Goal: Task Accomplishment & Management: Manage account settings

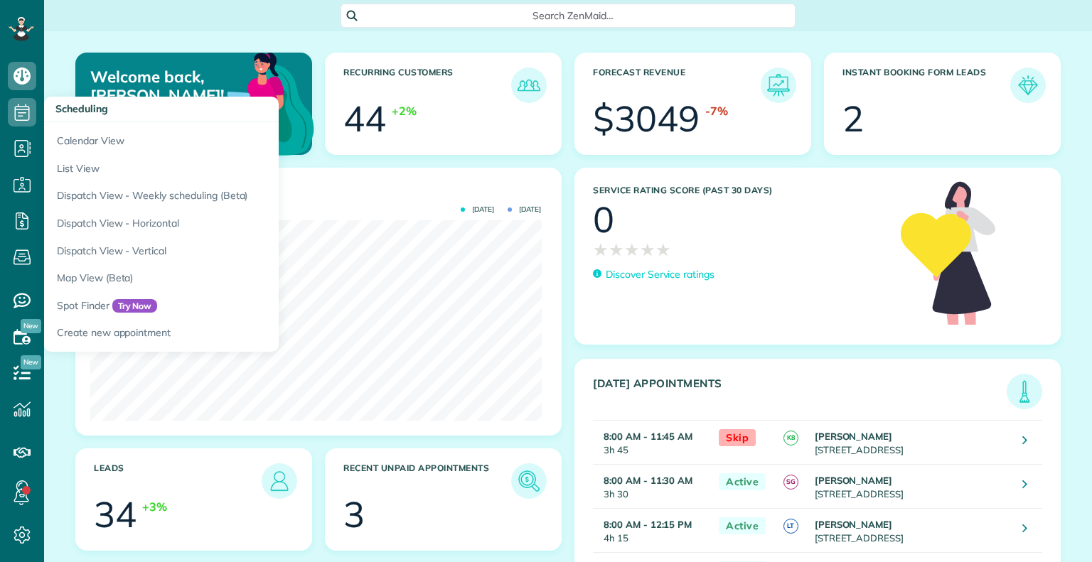
scroll to position [200, 451]
click at [20, 110] on use at bounding box center [22, 112] width 15 height 17
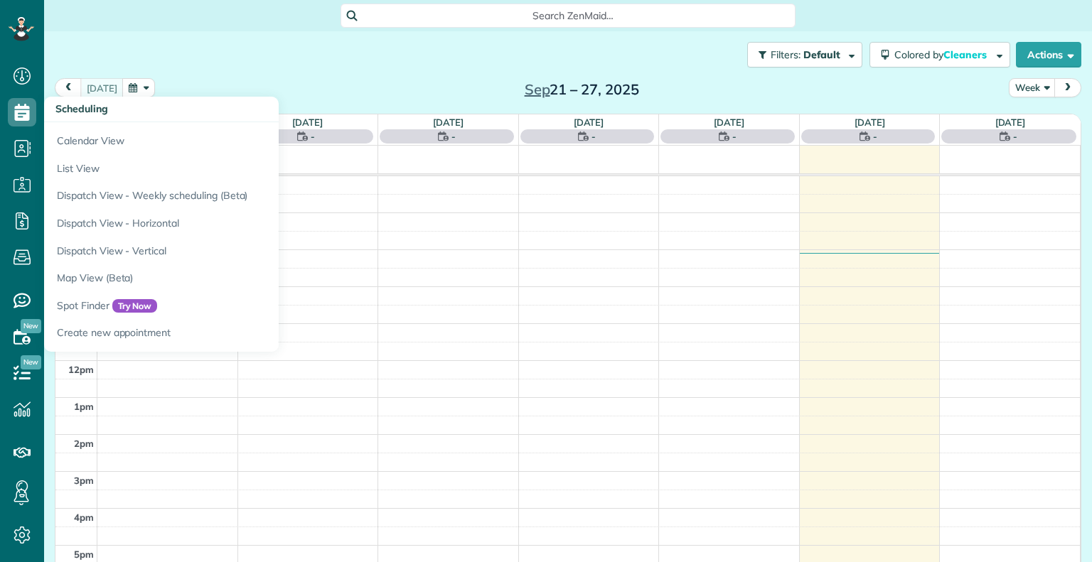
scroll to position [6, 6]
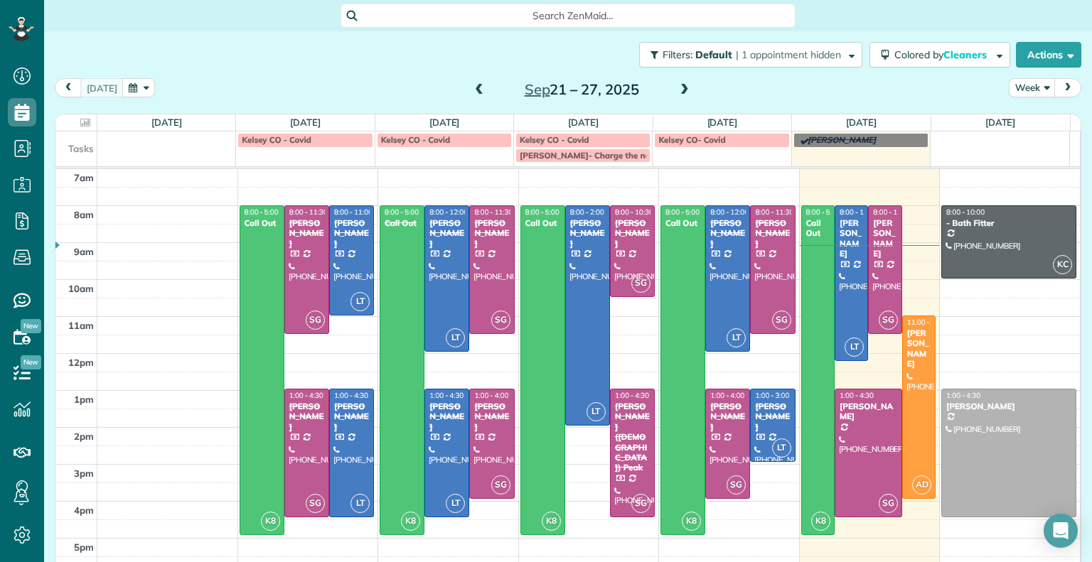
click at [681, 92] on span at bounding box center [685, 90] width 16 height 13
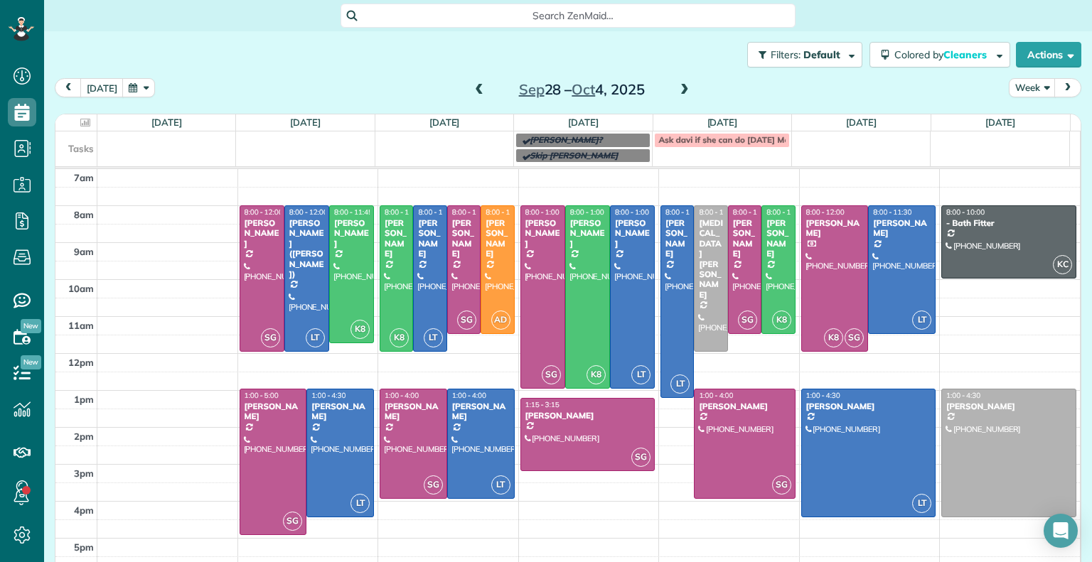
click at [677, 89] on span at bounding box center [685, 90] width 16 height 13
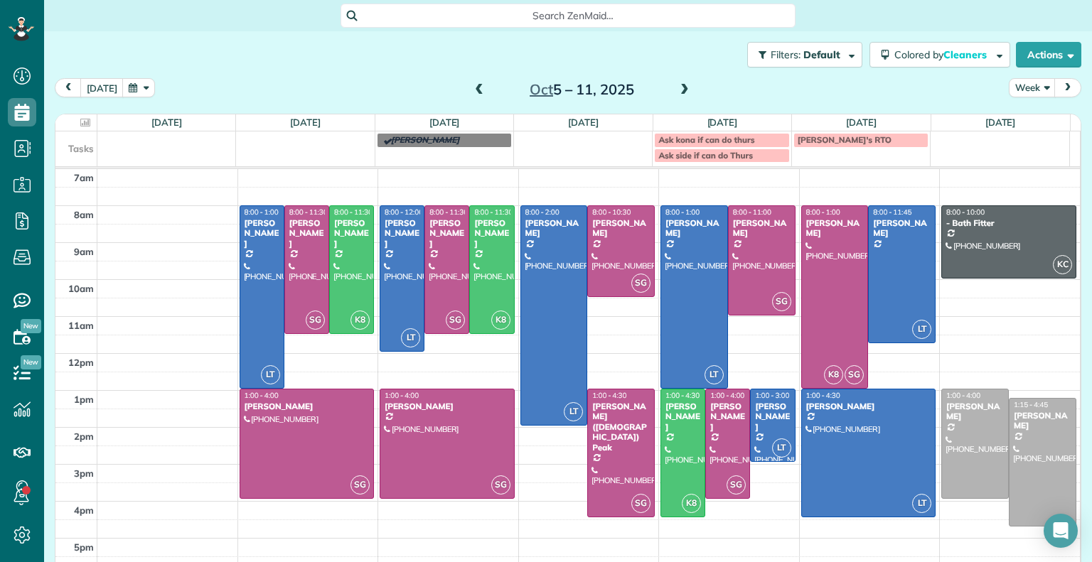
click at [677, 87] on span at bounding box center [685, 90] width 16 height 13
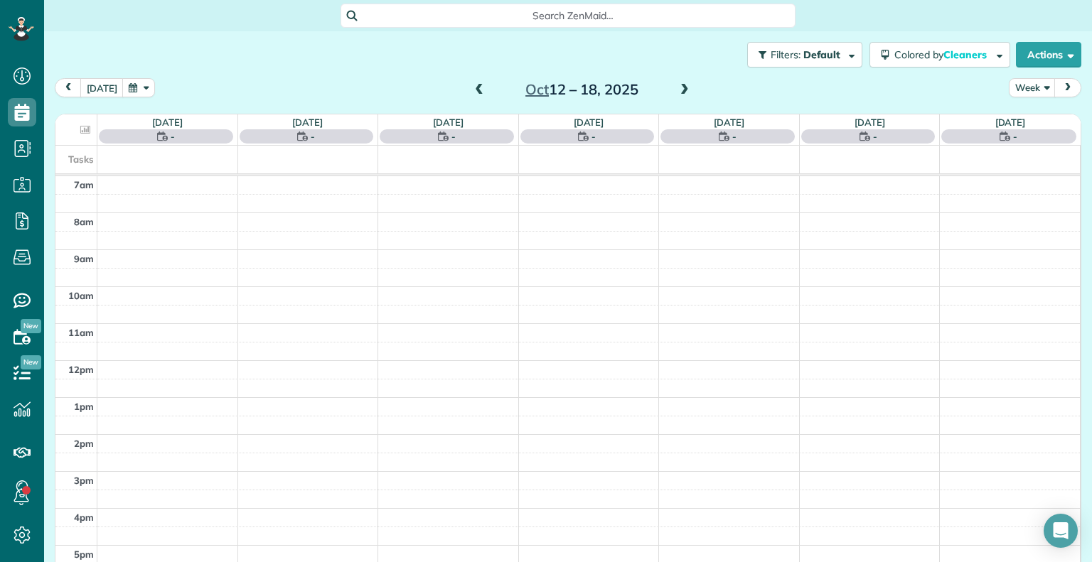
click at [677, 87] on span at bounding box center [685, 90] width 16 height 13
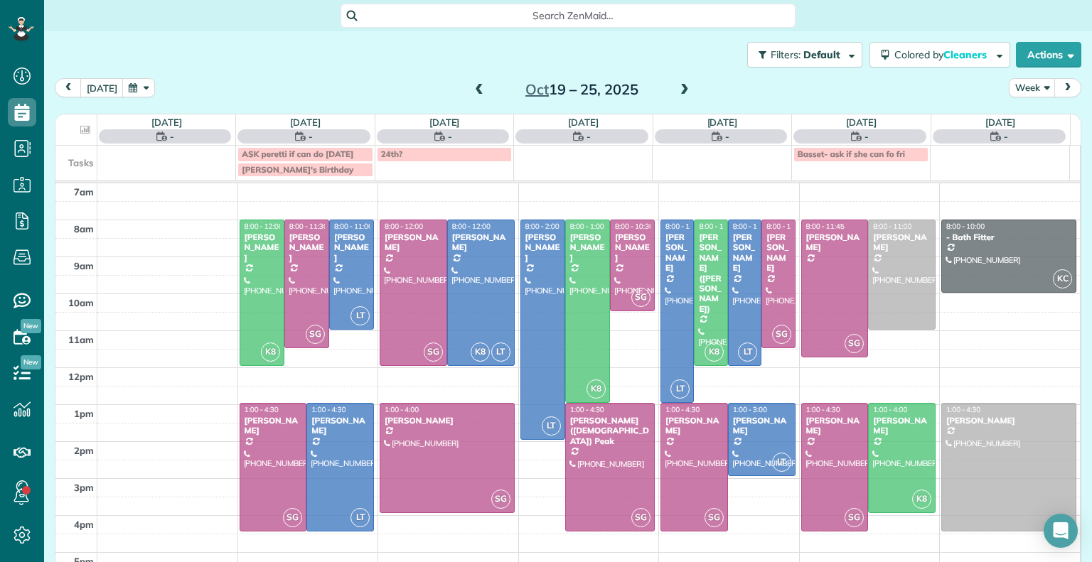
click at [472, 82] on span at bounding box center [479, 90] width 16 height 21
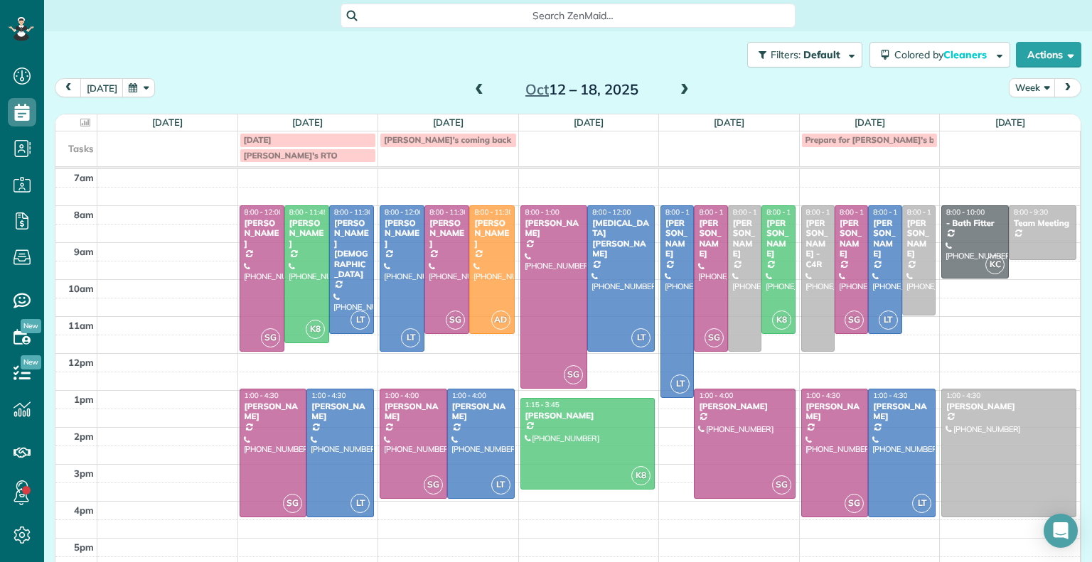
click at [472, 82] on span at bounding box center [479, 90] width 16 height 21
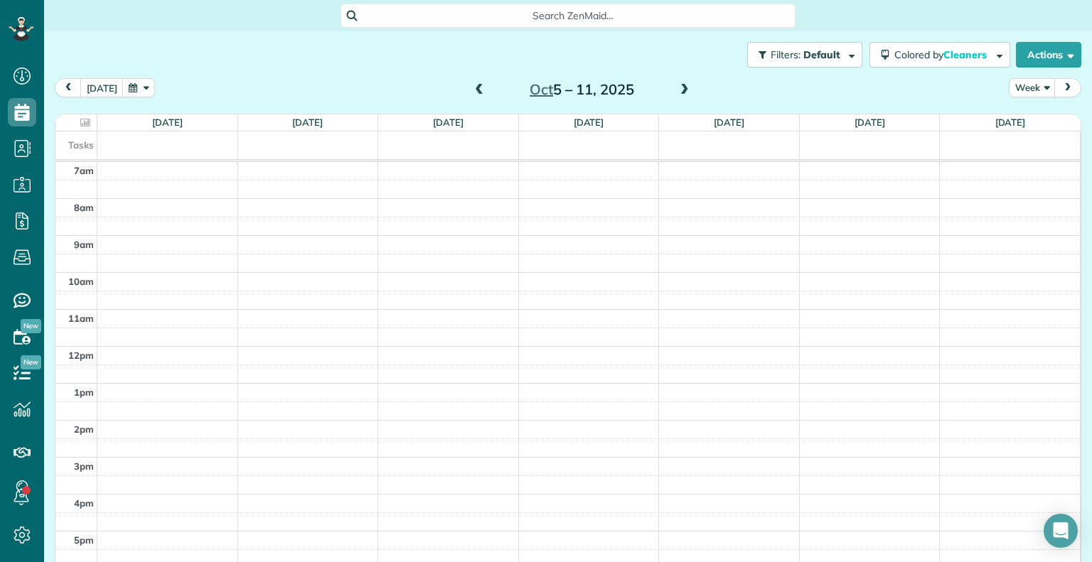
click at [472, 86] on span at bounding box center [479, 90] width 16 height 13
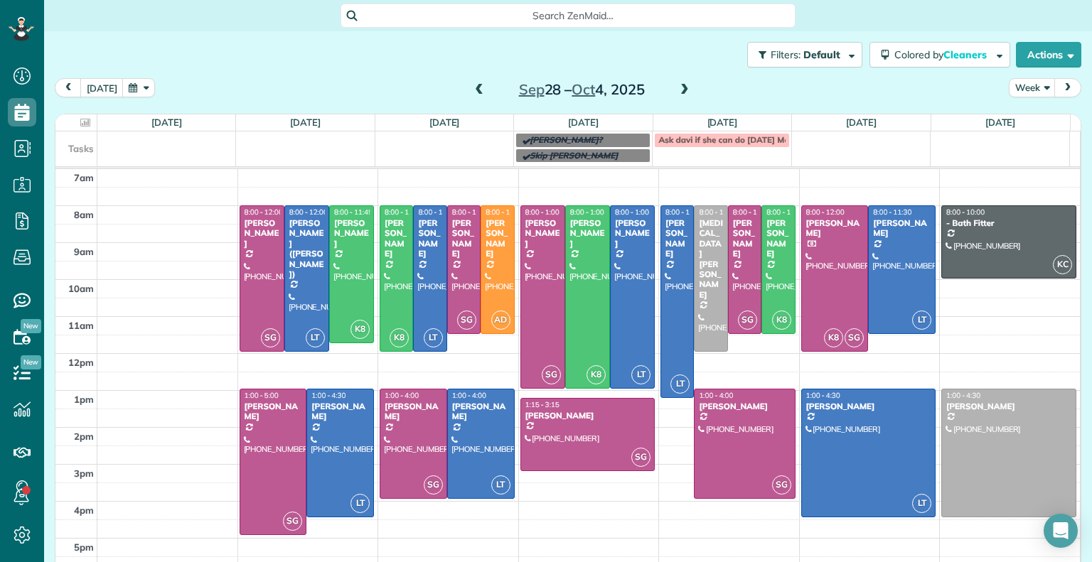
click at [471, 89] on span at bounding box center [479, 90] width 16 height 13
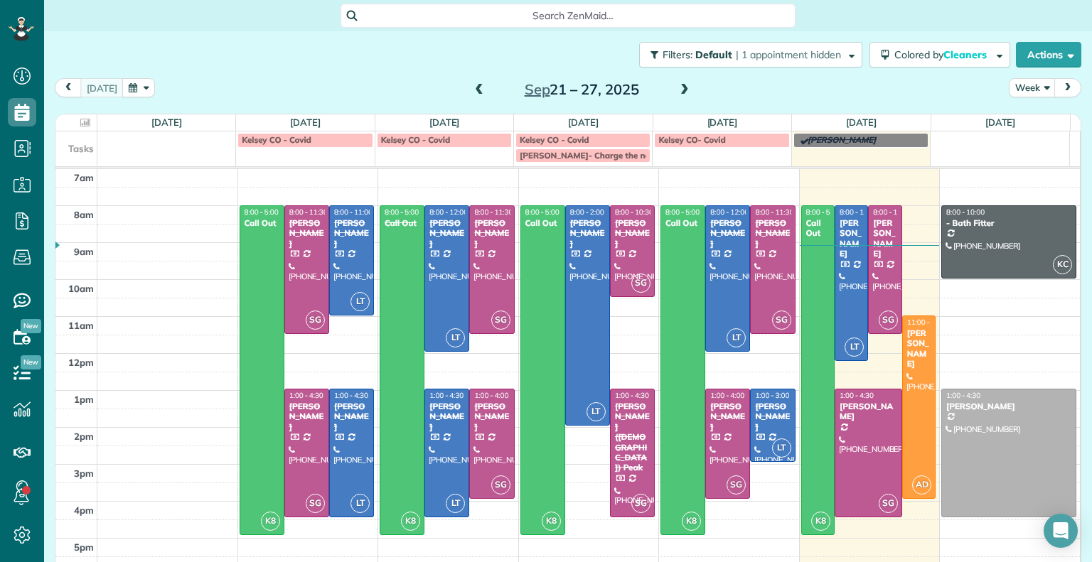
click at [677, 90] on span at bounding box center [685, 90] width 16 height 13
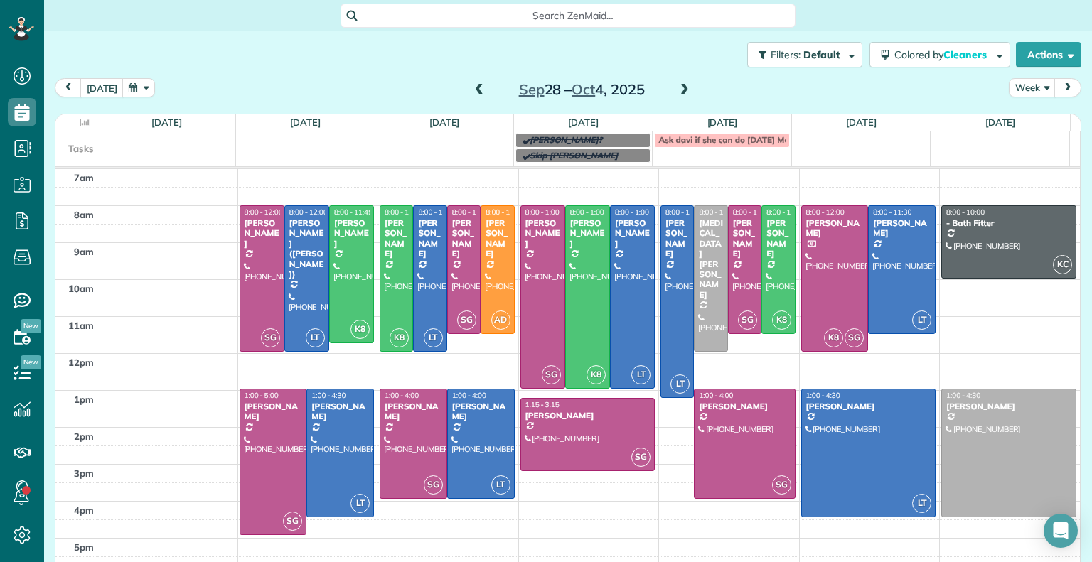
click at [677, 90] on span at bounding box center [685, 90] width 16 height 13
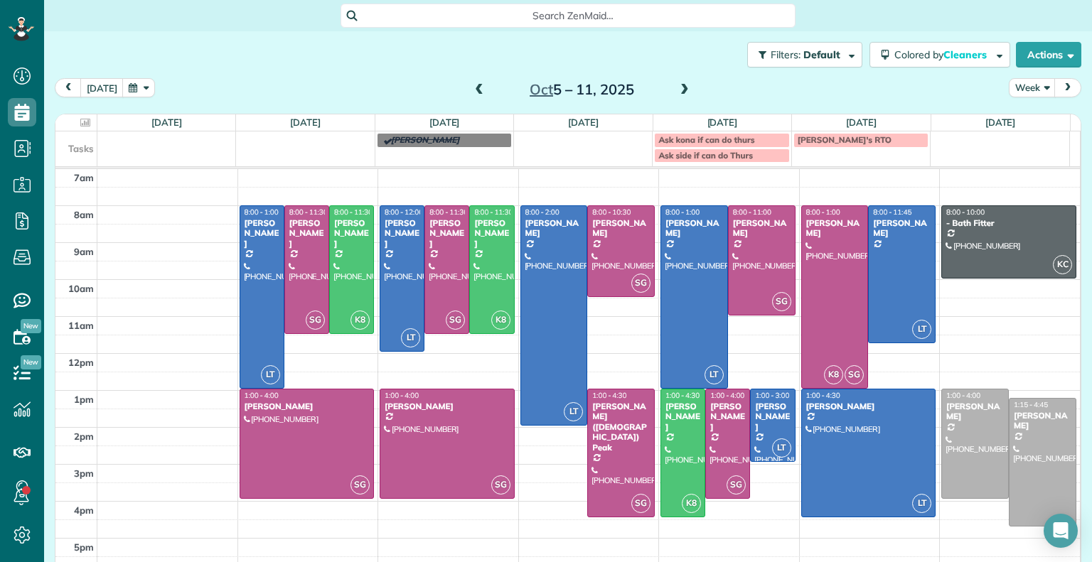
click at [473, 85] on span at bounding box center [479, 90] width 16 height 13
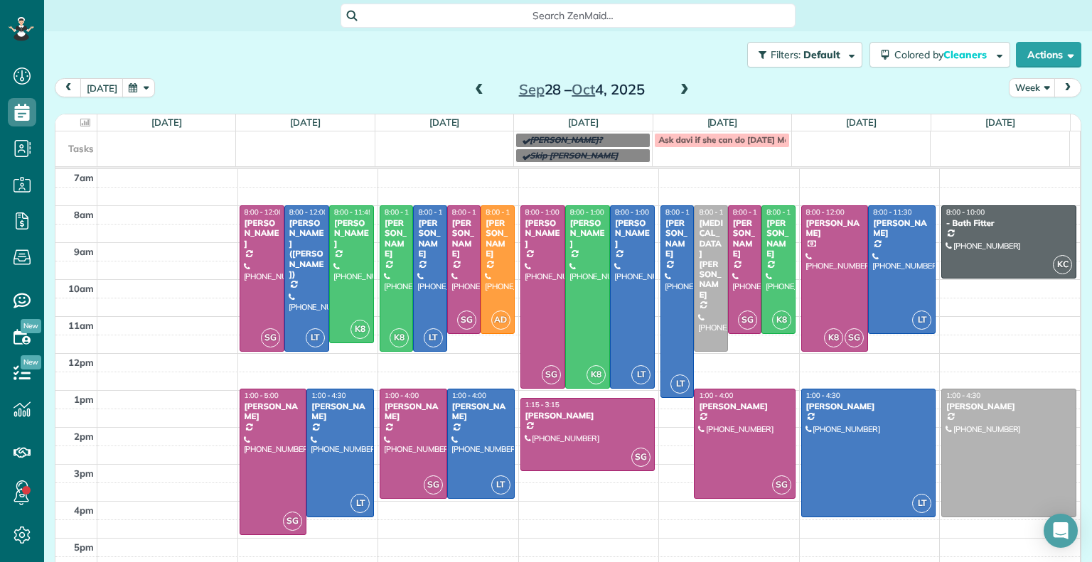
click at [684, 87] on span at bounding box center [685, 90] width 16 height 13
